Goal: Task Accomplishment & Management: Manage account settings

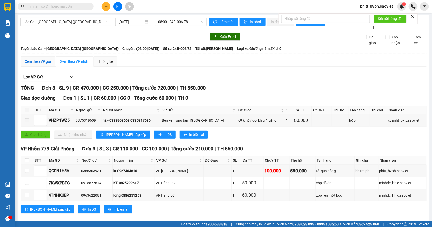
click at [38, 60] on div "Xem theo VP gửi" at bounding box center [38, 62] width 26 height 6
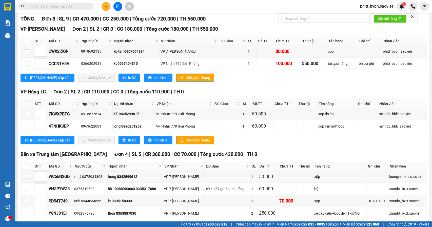
scroll to position [28, 0]
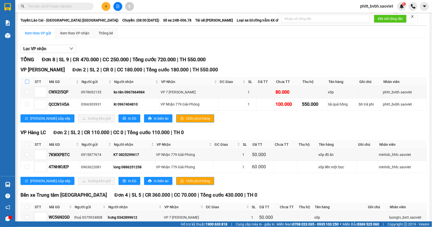
click at [28, 82] on input "checkbox" at bounding box center [27, 82] width 4 height 4
checkbox input "true"
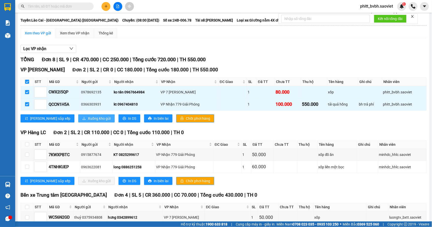
click at [88, 121] on span "Xuống kho gửi" at bounding box center [99, 119] width 23 height 6
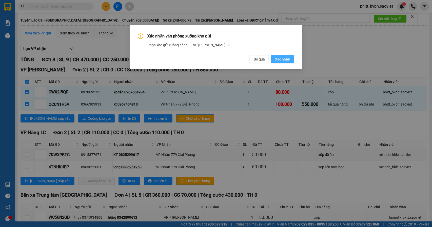
click at [275, 59] on button "Xác nhận" at bounding box center [282, 59] width 23 height 8
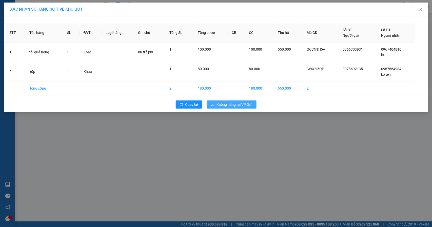
click at [247, 107] on span "Xuống hàng tại VP Gửi" at bounding box center [235, 105] width 36 height 6
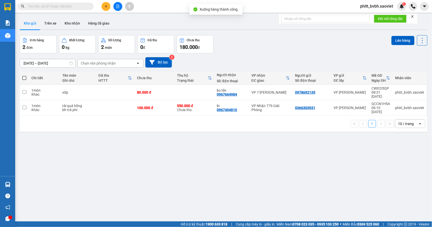
click at [123, 7] on div at bounding box center [118, 6] width 38 height 9
click at [117, 7] on icon "file-add" at bounding box center [118, 7] width 4 height 4
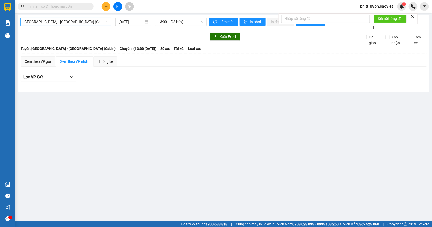
click at [81, 21] on span "[GEOGRAPHIC_DATA] - [GEOGRAPHIC_DATA] (Cabin)" at bounding box center [65, 22] width 85 height 8
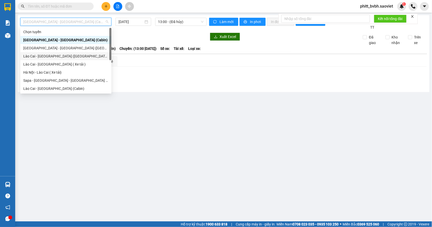
click at [65, 57] on div "Lào Cai - [GEOGRAPHIC_DATA] ([GEOGRAPHIC_DATA])" at bounding box center [65, 56] width 85 height 6
type input "[DATE]"
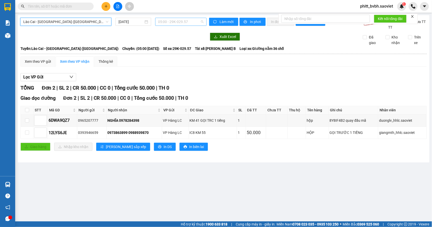
click at [184, 20] on span "05:00 - 29K-029.57" at bounding box center [180, 22] width 45 height 8
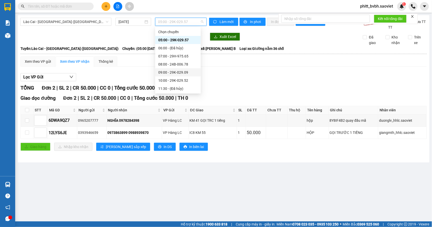
click at [185, 73] on div "09:00 - 29K-029.09" at bounding box center [177, 73] width 39 height 6
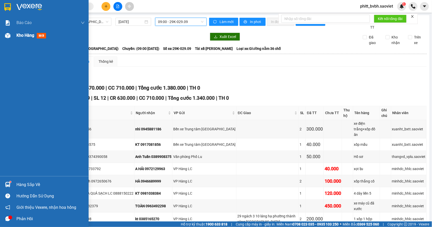
click at [21, 33] on span "Kho hàng" at bounding box center [25, 35] width 18 height 5
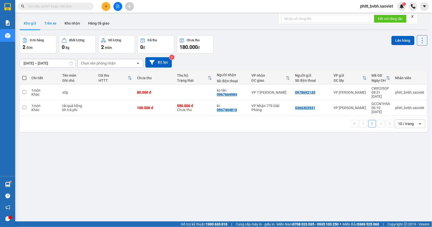
click at [56, 25] on button "Trên xe" at bounding box center [50, 23] width 20 height 12
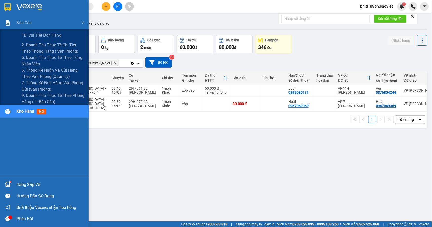
drag, startPoint x: 40, startPoint y: 43, endPoint x: 249, endPoint y: 3, distance: 213.5
click at [40, 44] on span "2. Doanh thu thực tế chi tiết theo phòng hàng ( văn phòng)" at bounding box center [53, 48] width 63 height 13
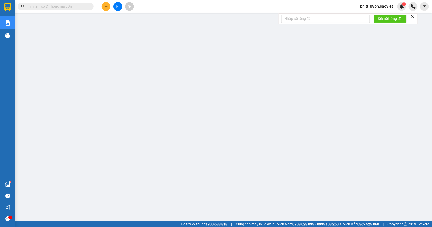
click at [69, 10] on span at bounding box center [56, 7] width 76 height 8
click at [72, 6] on input "text" at bounding box center [58, 7] width 60 height 6
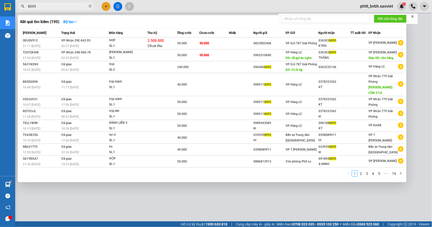
type input "8095"
click at [201, 197] on div at bounding box center [216, 113] width 432 height 227
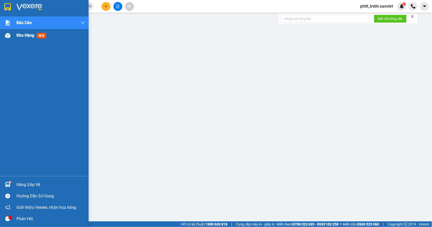
click at [26, 33] on span "Kho hàng" at bounding box center [25, 35] width 18 height 5
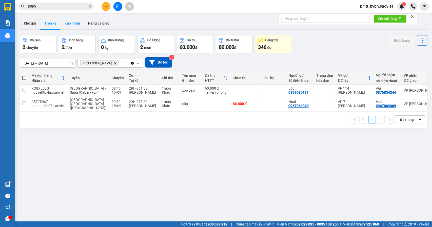
click at [74, 23] on button "Kho nhận" at bounding box center [72, 23] width 24 height 12
type input "[DATE] – [DATE]"
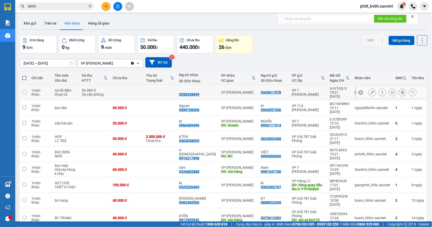
click at [160, 89] on td at bounding box center [159, 92] width 33 height 15
checkbox input "true"
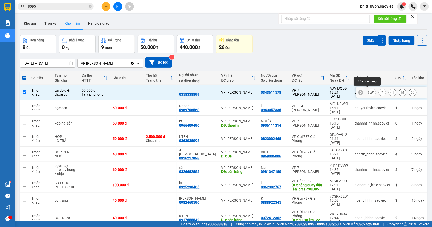
click at [370, 89] on div at bounding box center [372, 93] width 8 height 8
click at [370, 91] on icon at bounding box center [372, 93] width 4 height 4
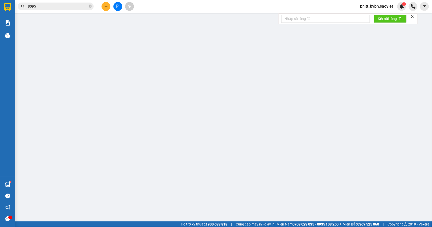
type input "0343611578"
type input "0358338899"
type input "50.000"
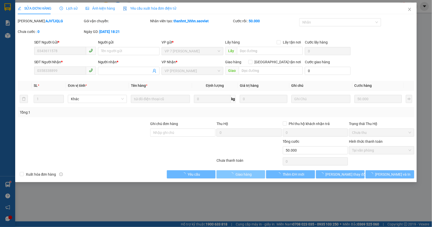
click at [242, 177] on span "Giao hàng" at bounding box center [243, 175] width 16 height 6
click at [242, 175] on span "Giao hàng" at bounding box center [243, 175] width 16 height 6
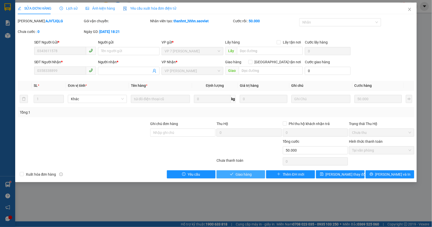
click at [252, 173] on button "Giao hàng" at bounding box center [240, 174] width 49 height 8
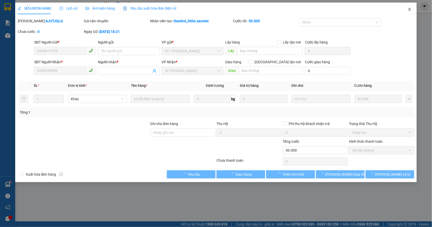
click at [408, 10] on icon "close" at bounding box center [409, 9] width 4 height 4
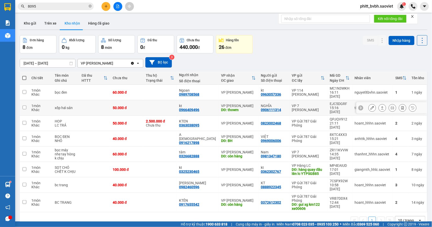
click at [206, 108] on td "kt 0966409496" at bounding box center [198, 107] width 42 height 15
checkbox input "true"
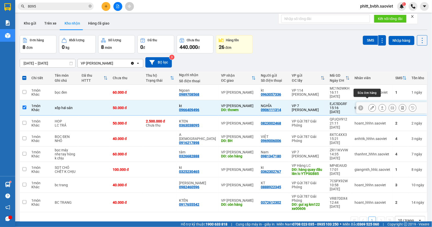
click at [370, 106] on icon at bounding box center [372, 108] width 4 height 4
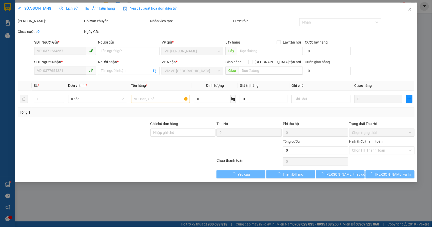
type input "0906111314"
type input "NGHĨA"
type input "0966409496"
type input "kt"
type input "thowm"
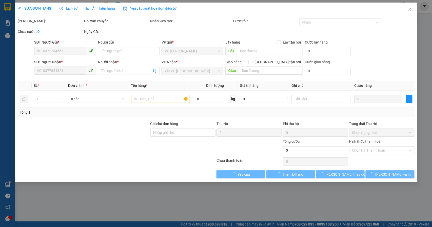
type input "50.000"
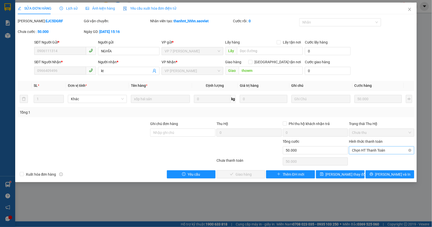
drag, startPoint x: 374, startPoint y: 153, endPoint x: 374, endPoint y: 155, distance: 2.6
click at [375, 150] on span "Chọn HT Thanh Toán" at bounding box center [381, 150] width 59 height 8
click at [369, 161] on div "Tại văn phòng" at bounding box center [381, 161] width 59 height 6
type input "0"
click at [243, 178] on div "SỬA ĐƠN HÀNG Lịch sử Ảnh kiện hàng Yêu cầu xuất hóa đơn điện tử Total Paid Fee …" at bounding box center [215, 93] width 401 height 180
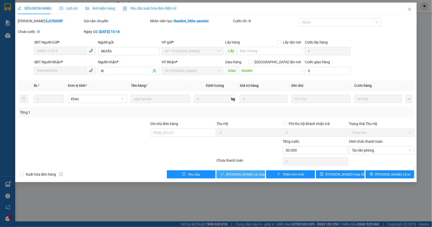
click at [248, 174] on span "[PERSON_NAME] và Giao hàng" at bounding box center [250, 175] width 49 height 6
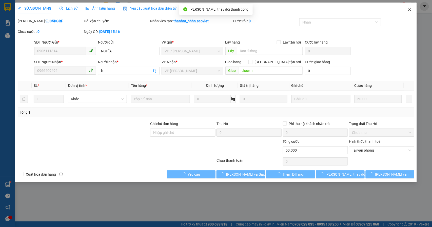
click at [409, 8] on icon "close" at bounding box center [409, 9] width 4 height 4
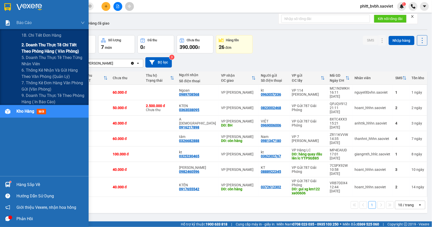
click at [40, 45] on span "2. Doanh thu thực tế chi tiết theo phòng hàng ( văn phòng)" at bounding box center [53, 48] width 63 height 13
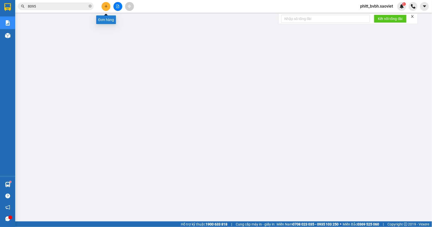
click at [107, 5] on icon "plus" at bounding box center [106, 7] width 4 height 4
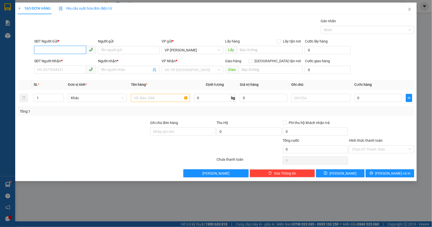
click at [77, 49] on input "SĐT Người Gửi *" at bounding box center [60, 50] width 52 height 8
type input "0376288445"
click at [57, 59] on div "0376288445" at bounding box center [65, 61] width 56 height 6
type input "0965315258"
type input "E Huyền"
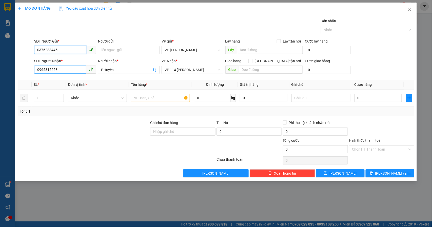
type input "0376288445"
click at [71, 68] on input "0965315258" at bounding box center [60, 70] width 52 height 8
click at [68, 66] on input "0965315258" at bounding box center [60, 70] width 52 height 8
type input "0906130597"
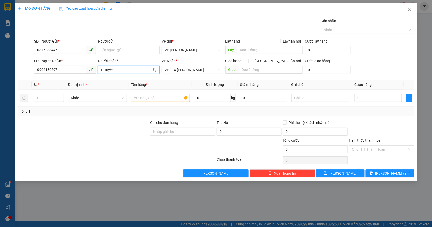
click at [133, 67] on span "E Huyền" at bounding box center [129, 70] width 62 height 8
click at [133, 66] on span "E Huyền" at bounding box center [129, 70] width 62 height 8
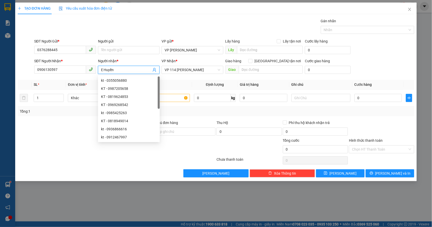
click at [130, 68] on input "E Huyền" at bounding box center [126, 70] width 51 height 6
click at [187, 71] on span "VP 114 [PERSON_NAME]" at bounding box center [192, 70] width 56 height 8
type input "kt"
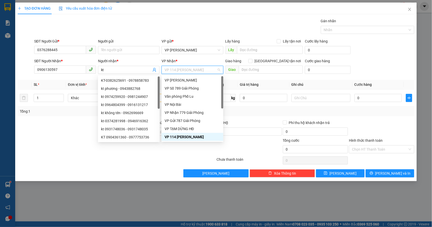
click at [187, 71] on span "VP 114 [PERSON_NAME]" at bounding box center [192, 70] width 56 height 8
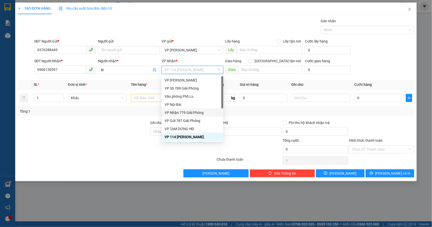
click at [203, 113] on div "VP Nhận 779 Giải Phóng" at bounding box center [192, 113] width 56 height 6
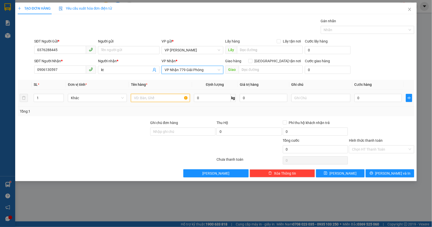
click at [136, 96] on input "text" at bounding box center [160, 98] width 59 height 8
type input "túi vàng măng"
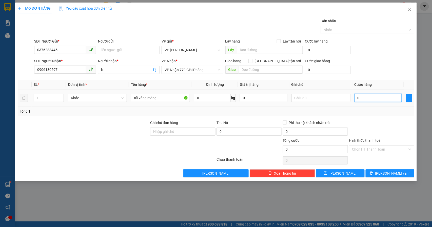
type input "5"
type input "50"
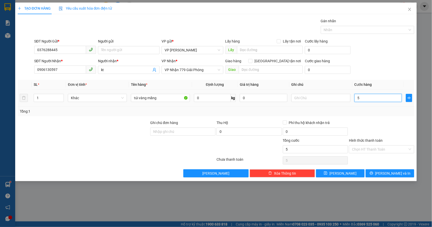
type input "50"
type input "50.000"
drag, startPoint x: 370, startPoint y: 69, endPoint x: 343, endPoint y: 67, distance: 27.9
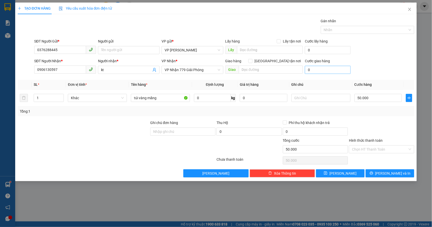
click at [370, 73] on div "SĐT Người Nhận * 0906130597 Người nhận * kt VP Nhận * VP Nhận 779 Giải Phóng Gi…" at bounding box center [224, 67] width 382 height 18
click at [373, 174] on icon "printer" at bounding box center [371, 173] width 4 height 4
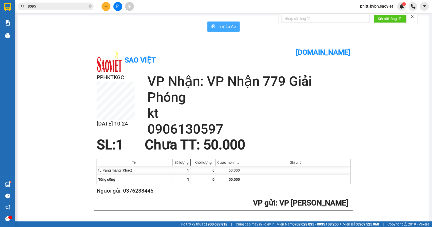
click at [219, 27] on span "In mẫu A5" at bounding box center [226, 26] width 18 height 6
click at [104, 8] on icon "plus" at bounding box center [106, 7] width 4 height 4
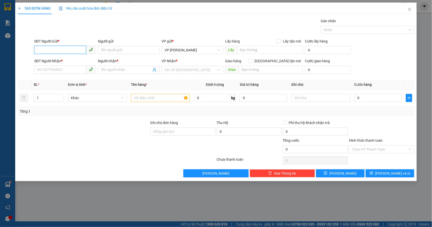
click at [74, 50] on input "SĐT Người Gửi *" at bounding box center [60, 50] width 52 height 8
click at [76, 52] on input "SĐT Người Gửi *" at bounding box center [60, 50] width 52 height 8
drag, startPoint x: 73, startPoint y: 48, endPoint x: 49, endPoint y: 54, distance: 25.0
click at [50, 54] on input "0379334217" at bounding box center [60, 50] width 52 height 8
type input "0379334217"
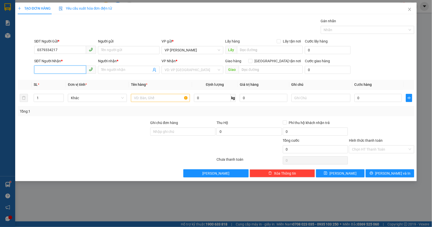
click at [70, 69] on input "SĐT Người Nhận *" at bounding box center [60, 70] width 52 height 8
type input "0853561068"
click at [117, 71] on input "Người nhận *" at bounding box center [126, 70] width 51 height 6
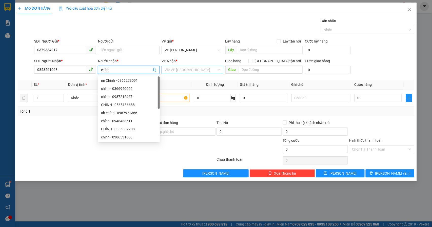
type input "chính"
click at [195, 72] on input "search" at bounding box center [190, 70] width 52 height 8
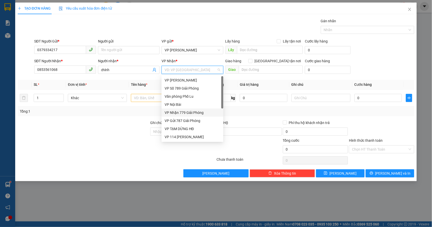
click at [201, 112] on div "VP Nhận 779 Giải Phóng" at bounding box center [192, 113] width 56 height 6
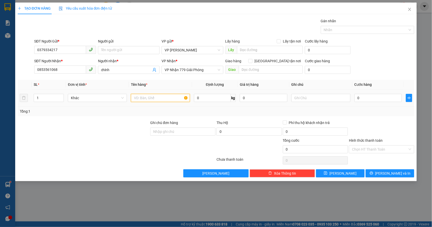
click at [148, 99] on input "text" at bounding box center [160, 98] width 59 height 8
type input "bọc trắng thịt ngựa+ cao ngựa"
type input "5"
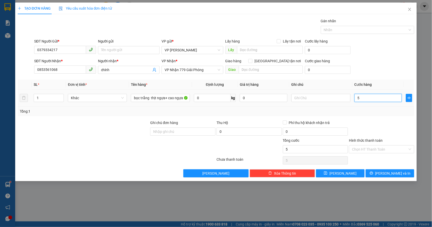
type input "50"
type input "50.000"
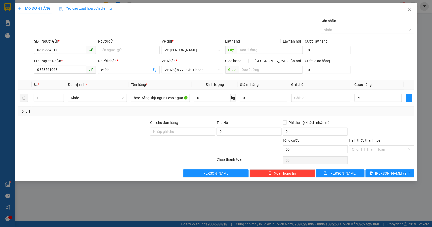
type input "50.000"
click at [368, 66] on div "SĐT Người Nhận * 0853561068 Người nhận * chính VP Nhận * VP Nhận 779 Giải Phóng…" at bounding box center [224, 67] width 382 height 18
click at [317, 96] on input "text" at bounding box center [320, 98] width 59 height 8
click at [364, 126] on div at bounding box center [381, 129] width 66 height 18
click at [385, 175] on button "[PERSON_NAME] và In" at bounding box center [389, 173] width 49 height 8
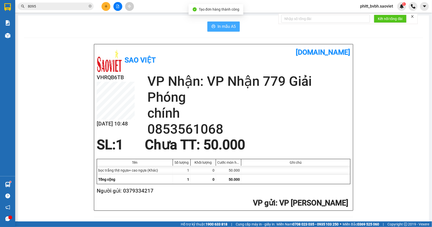
click at [217, 25] on span "In mẫu A5" at bounding box center [226, 26] width 18 height 6
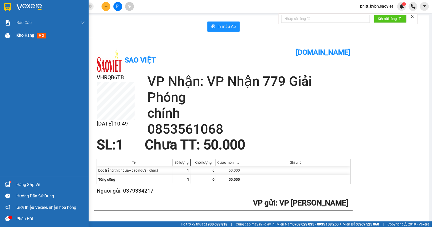
click at [32, 38] on span "Kho hàng" at bounding box center [25, 35] width 18 height 5
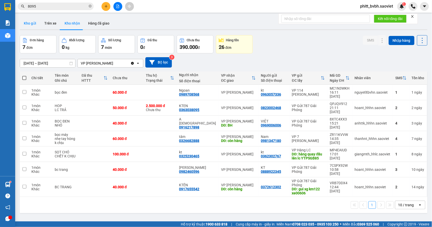
click at [32, 24] on button "Kho gửi" at bounding box center [30, 23] width 20 height 12
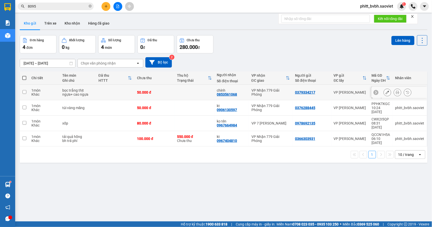
click at [105, 90] on td at bounding box center [115, 92] width 39 height 15
checkbox input "true"
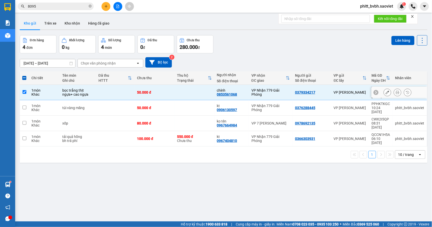
click at [385, 92] on icon at bounding box center [387, 93] width 4 height 4
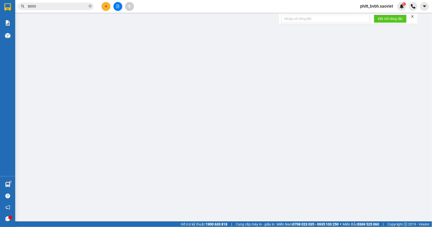
type input "0379334217"
type input "0853561068"
type input "chính"
type input "50.000"
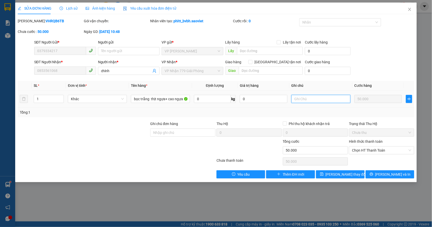
click at [300, 101] on input "text" at bounding box center [320, 99] width 59 height 8
type input "thịt ko ướp đá hỏng ko chịu đã báo k"
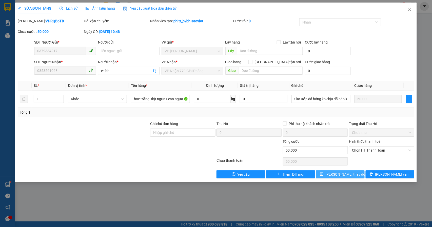
scroll to position [0, 0]
click at [340, 176] on span "[PERSON_NAME] thay đổi" at bounding box center [345, 175] width 40 height 6
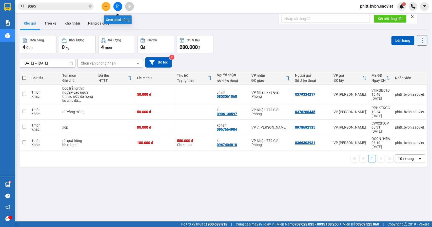
click at [121, 4] on button at bounding box center [117, 6] width 9 height 9
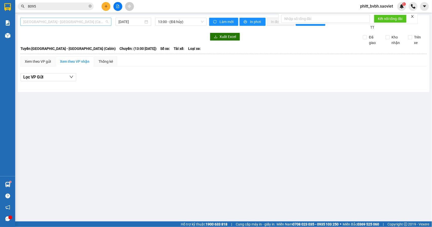
click at [50, 22] on span "[GEOGRAPHIC_DATA] - [GEOGRAPHIC_DATA] (Cabin)" at bounding box center [65, 22] width 85 height 8
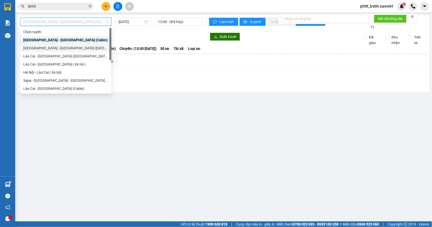
click at [45, 46] on div "[GEOGRAPHIC_DATA] - [GEOGRAPHIC_DATA] ([GEOGRAPHIC_DATA])" at bounding box center [65, 48] width 85 height 6
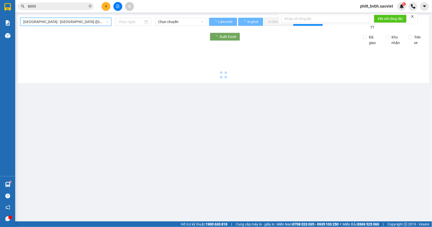
type input "[DATE]"
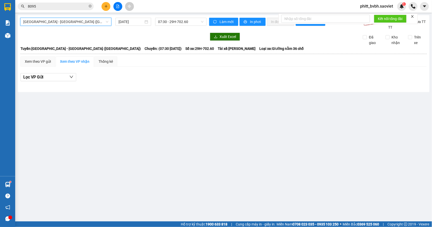
click at [84, 21] on span "[GEOGRAPHIC_DATA] - [GEOGRAPHIC_DATA] ([GEOGRAPHIC_DATA])" at bounding box center [65, 22] width 85 height 8
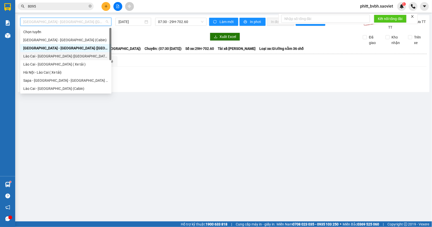
click at [58, 57] on div "Lào Cai - [GEOGRAPHIC_DATA] ([GEOGRAPHIC_DATA])" at bounding box center [65, 56] width 85 height 6
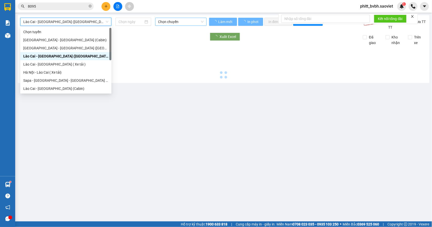
type input "[DATE]"
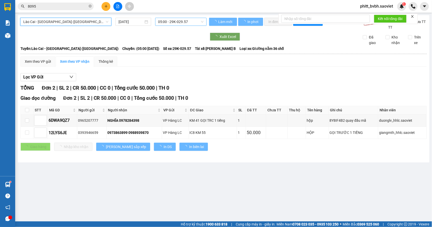
click at [172, 23] on span "05:00 - 29K-029.57" at bounding box center [180, 22] width 45 height 8
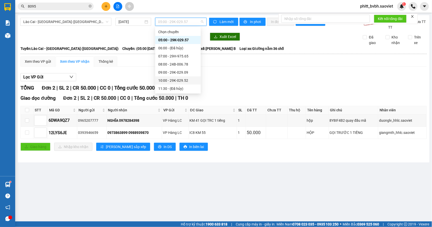
click at [179, 79] on div "10:00 - 29K-029.52" at bounding box center [177, 81] width 39 height 6
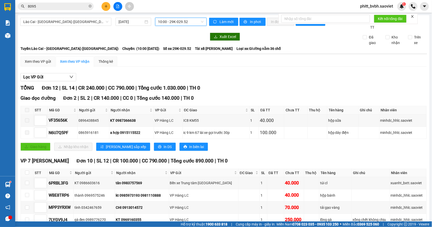
click at [184, 23] on span "10:00 - 29K-029.52" at bounding box center [180, 22] width 45 height 8
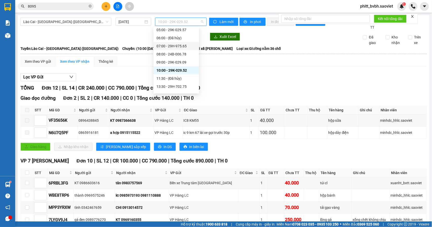
scroll to position [15, 0]
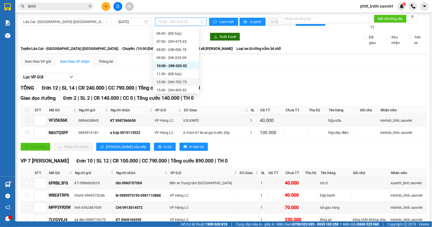
click at [189, 81] on div "13:30 - 29H-702.75" at bounding box center [175, 82] width 39 height 6
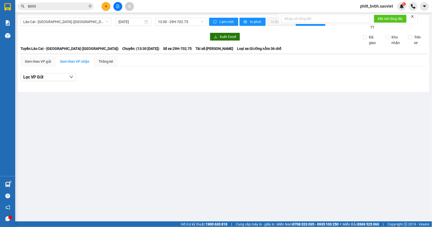
click at [176, 17] on div "[GEOGRAPHIC_DATA] - [GEOGRAPHIC_DATA] ([GEOGRAPHIC_DATA]) [DATE] 13:30 - 29H-70…" at bounding box center [223, 53] width 411 height 77
click at [74, 18] on span "Lào Cai - [GEOGRAPHIC_DATA] ([GEOGRAPHIC_DATA])" at bounding box center [65, 22] width 85 height 8
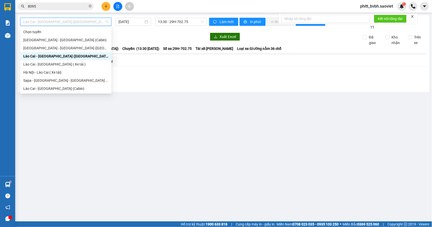
scroll to position [34, 0]
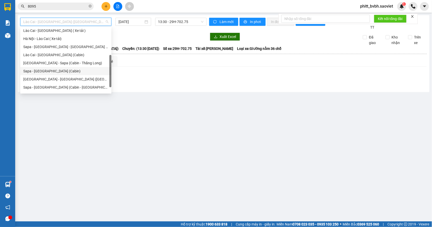
click at [62, 67] on div "Sapa - [GEOGRAPHIC_DATA] (Cabin)" at bounding box center [65, 71] width 91 height 8
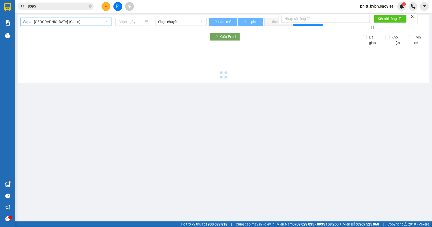
type input "[DATE]"
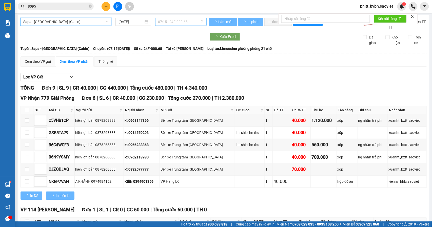
click at [174, 24] on span "07:15 - 24F-000.68" at bounding box center [180, 22] width 45 height 8
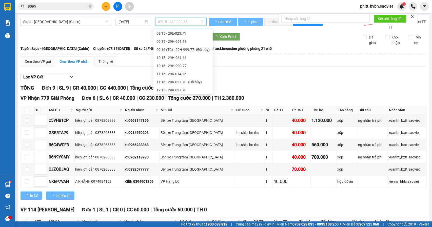
scroll to position [8, 0]
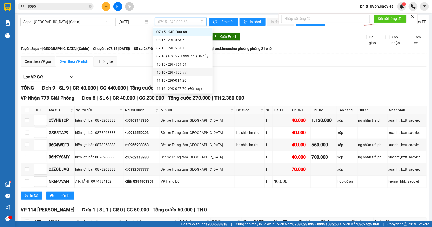
click at [195, 70] on div "10:16 - 29H-999.77" at bounding box center [182, 73] width 53 height 6
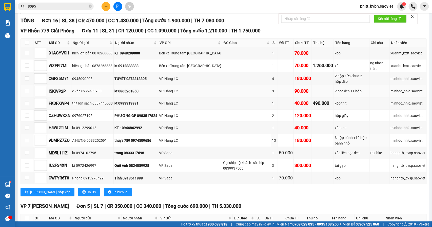
scroll to position [101, 0]
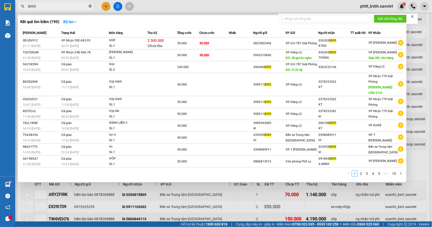
click at [90, 6] on icon "close-circle" at bounding box center [90, 6] width 3 height 3
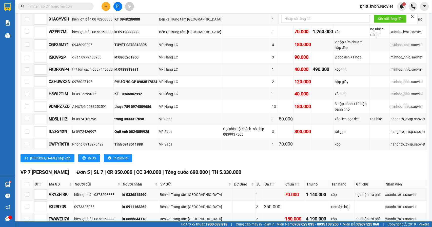
click at [78, 5] on input "text" at bounding box center [58, 7] width 60 height 6
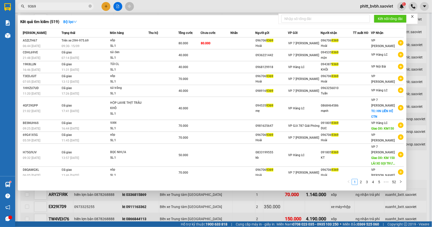
type input "9369"
click at [242, 201] on div at bounding box center [216, 113] width 432 height 227
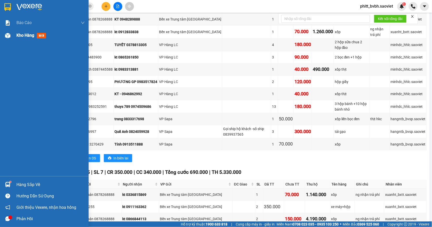
drag, startPoint x: 6, startPoint y: 30, endPoint x: 10, endPoint y: 36, distance: 7.2
click at [7, 32] on div "Kho hàng mới" at bounding box center [44, 35] width 89 height 13
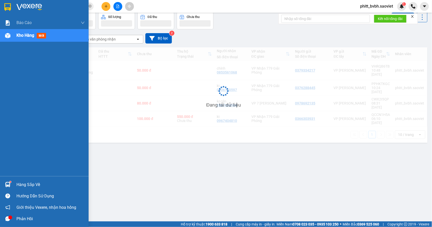
scroll to position [23, 0]
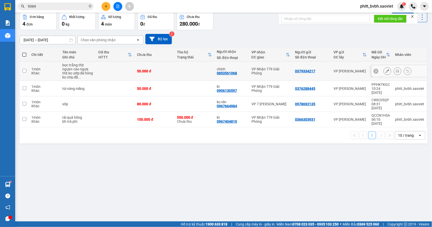
click at [174, 72] on td at bounding box center [194, 70] width 40 height 19
checkbox input "true"
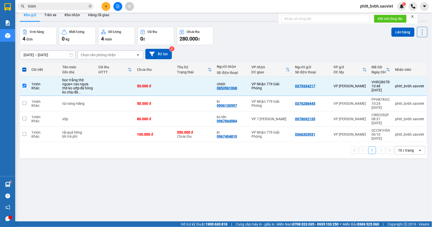
scroll to position [0, 0]
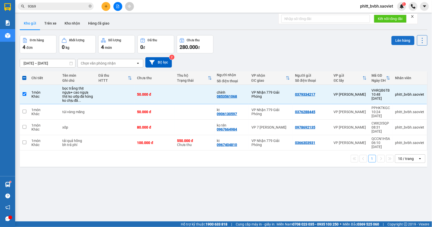
click at [400, 41] on button "Lên hàng" at bounding box center [402, 40] width 23 height 9
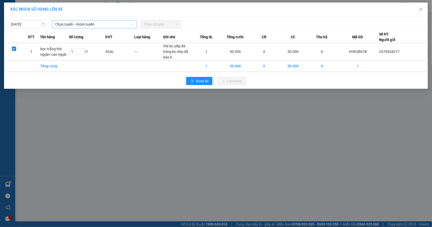
click at [79, 23] on span "Chọn tuyến - nhóm tuyến" at bounding box center [94, 24] width 78 height 8
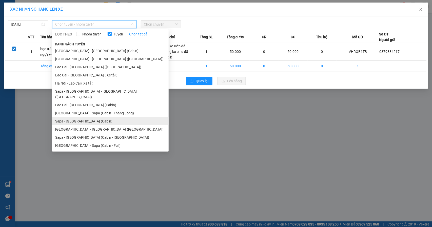
click at [88, 117] on li "Sapa - [GEOGRAPHIC_DATA] (Cabin)" at bounding box center [110, 121] width 116 height 8
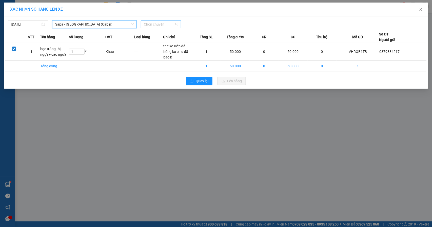
click at [165, 25] on span "Chọn chuyến" at bounding box center [161, 24] width 34 height 8
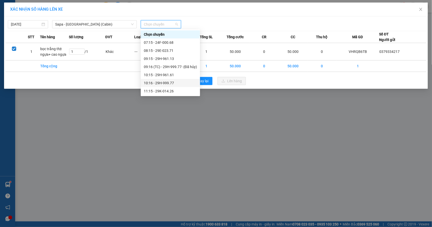
click at [171, 84] on div "10:16 - 29H-999.77" at bounding box center [170, 83] width 53 height 6
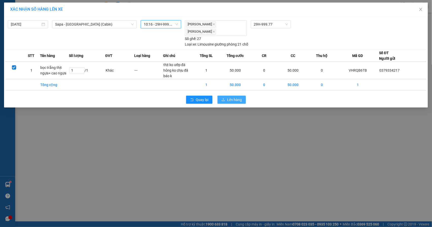
click at [227, 97] on span "Lên hàng" at bounding box center [234, 100] width 15 height 6
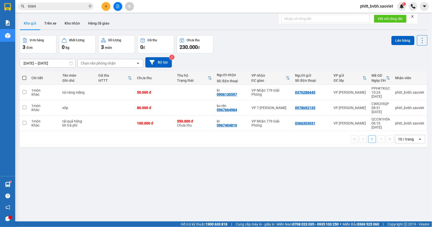
drag, startPoint x: 203, startPoint y: 65, endPoint x: 198, endPoint y: 59, distance: 7.9
click at [198, 59] on div "[DATE] – [DATE] Press the down arrow key to interact with the calendar and sele…" at bounding box center [223, 62] width 407 height 10
click at [198, 58] on div "[DATE] – [DATE] Press the down arrow key to interact with the calendar and sele…" at bounding box center [223, 62] width 407 height 10
click at [53, 24] on button "Trên xe" at bounding box center [50, 23] width 20 height 12
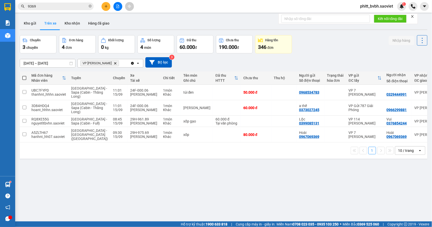
drag, startPoint x: 28, startPoint y: 26, endPoint x: 33, endPoint y: 32, distance: 8.2
click at [28, 25] on button "Kho gửi" at bounding box center [30, 23] width 20 height 12
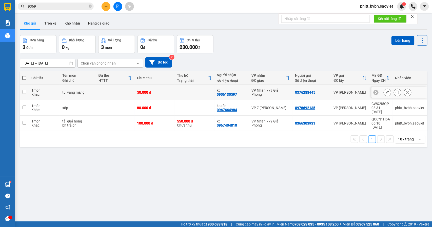
drag, startPoint x: 171, startPoint y: 91, endPoint x: 156, endPoint y: 101, distance: 18.1
click at [170, 91] on td "50.000 đ" at bounding box center [154, 92] width 40 height 15
checkbox input "true"
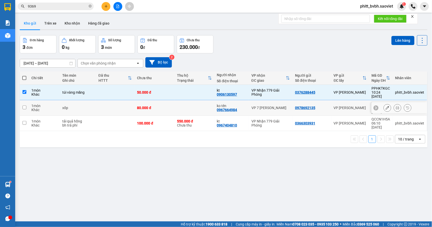
click at [152, 104] on td "80.000 đ" at bounding box center [154, 107] width 40 height 15
checkbox input "true"
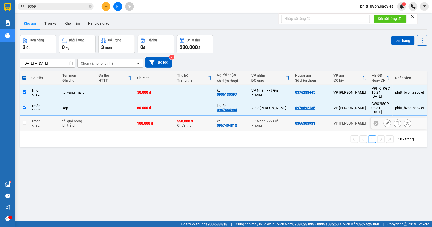
click at [153, 116] on td "100.000 đ" at bounding box center [154, 123] width 40 height 15
checkbox input "true"
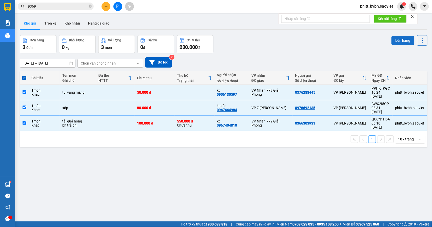
click at [397, 41] on button "Lên hàng" at bounding box center [402, 40] width 23 height 9
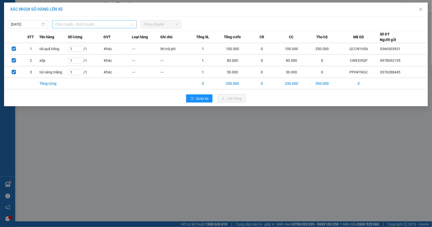
click at [82, 25] on span "Chọn tuyến - nhóm tuyến" at bounding box center [94, 24] width 78 height 8
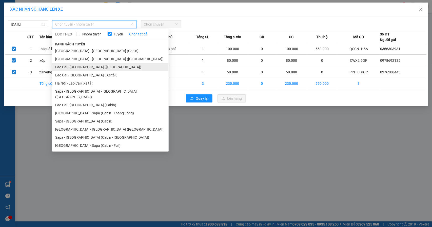
click at [96, 67] on li "Lào Cai - [GEOGRAPHIC_DATA] ([GEOGRAPHIC_DATA])" at bounding box center [110, 67] width 116 height 8
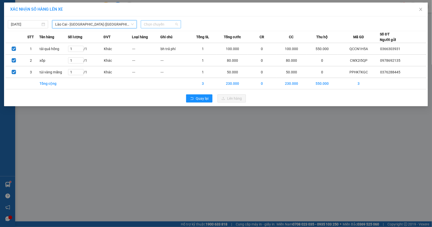
click at [160, 27] on span "Chọn chuyến" at bounding box center [161, 24] width 34 height 8
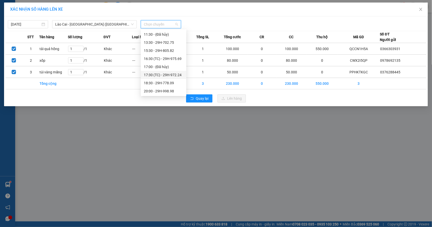
scroll to position [23, 0]
click at [99, 25] on span "Lào Cai - [GEOGRAPHIC_DATA] ([GEOGRAPHIC_DATA])" at bounding box center [94, 24] width 78 height 8
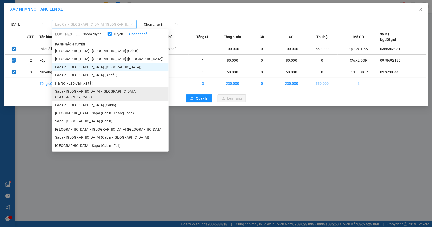
click at [96, 91] on li "Sapa - [GEOGRAPHIC_DATA] - [GEOGRAPHIC_DATA] ([GEOGRAPHIC_DATA])" at bounding box center [110, 94] width 116 height 14
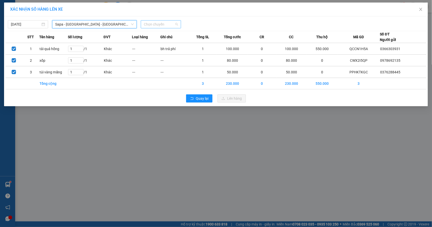
scroll to position [0, 0]
click at [160, 25] on span "Chọn chuyến" at bounding box center [161, 24] width 34 height 8
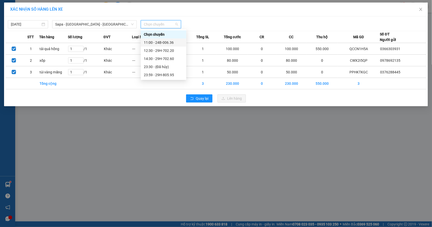
click at [154, 41] on div "11:00 - 24B-006.36" at bounding box center [163, 43] width 39 height 6
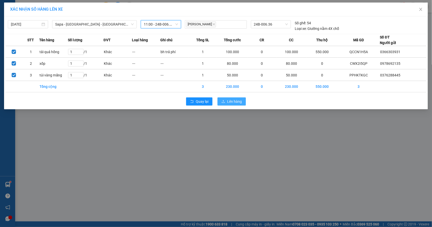
click at [230, 102] on span "Lên hàng" at bounding box center [234, 102] width 15 height 6
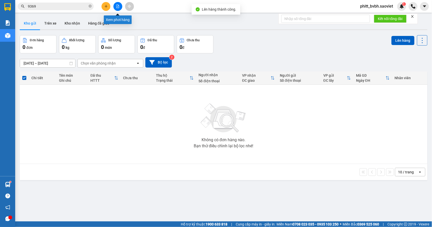
click at [117, 7] on icon "file-add" at bounding box center [118, 7] width 4 height 4
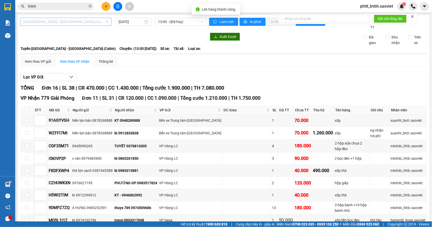
click at [76, 22] on span "[GEOGRAPHIC_DATA] - [GEOGRAPHIC_DATA] (Cabin)" at bounding box center [65, 22] width 85 height 8
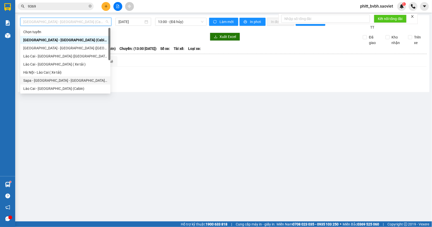
click at [62, 79] on div "Sapa - [GEOGRAPHIC_DATA] - [GEOGRAPHIC_DATA] ([GEOGRAPHIC_DATA])" at bounding box center [65, 81] width 84 height 6
type input "[DATE]"
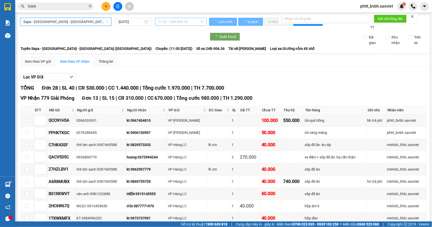
click at [182, 23] on span "11:00 - 24B-006.36" at bounding box center [180, 22] width 45 height 8
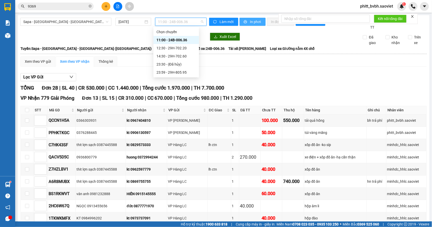
click at [253, 23] on span "In phơi" at bounding box center [256, 22] width 12 height 6
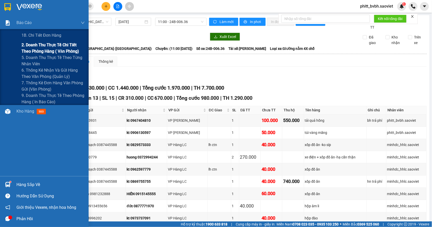
click at [37, 48] on span "2. Doanh thu thực tế chi tiết theo phòng hàng ( văn phòng)" at bounding box center [53, 48] width 63 height 13
